Goal: Task Accomplishment & Management: Manage account settings

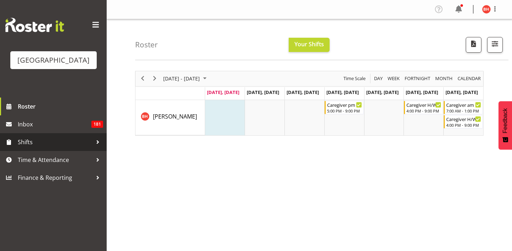
click at [51, 147] on span "Shifts" at bounding box center [55, 141] width 75 height 11
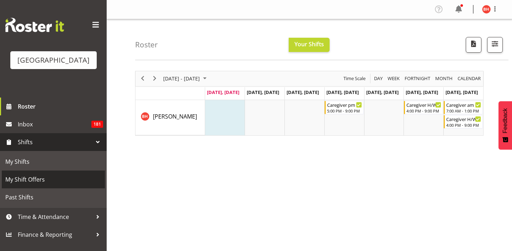
click at [41, 184] on span "My Shift Offers" at bounding box center [53, 179] width 96 height 11
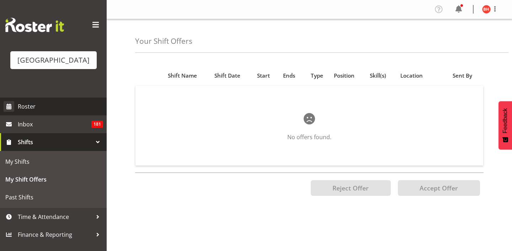
click at [40, 112] on span "Roster" at bounding box center [60, 106] width 85 height 11
click at [27, 112] on span "Roster" at bounding box center [60, 106] width 85 height 11
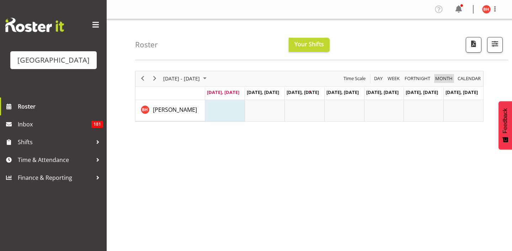
click at [446, 78] on span "Month" at bounding box center [443, 78] width 19 height 9
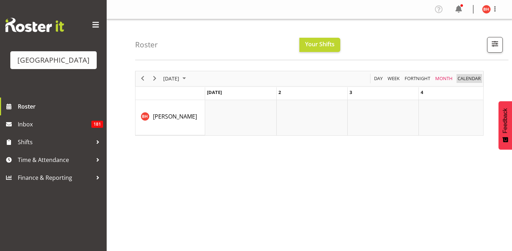
click at [463, 77] on span "calendar" at bounding box center [469, 78] width 25 height 9
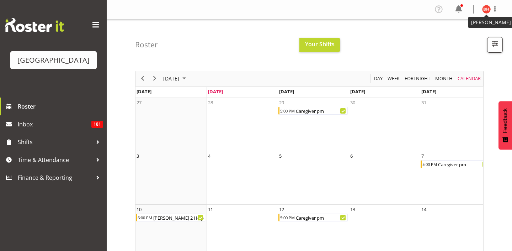
click at [489, 10] on img at bounding box center [486, 9] width 9 height 9
click at [475, 38] on link "Log Out" at bounding box center [465, 37] width 68 height 13
